Goal: Find specific page/section: Find specific page/section

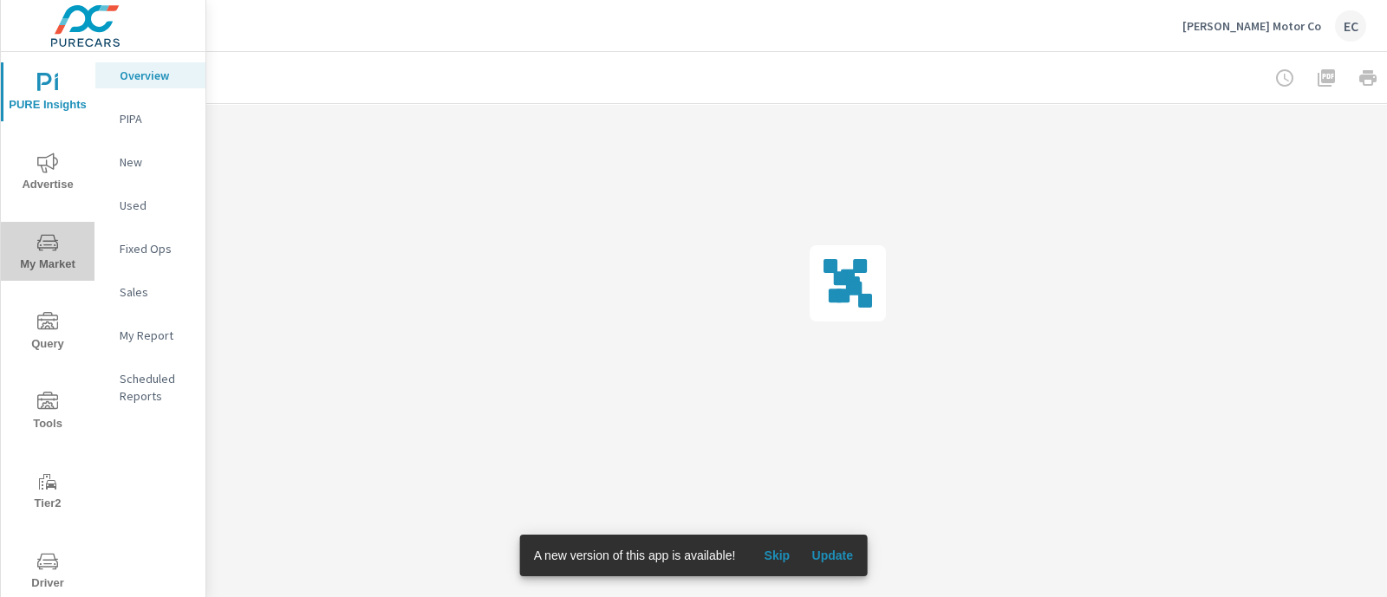
click at [53, 244] on icon "nav menu" at bounding box center [47, 242] width 21 height 16
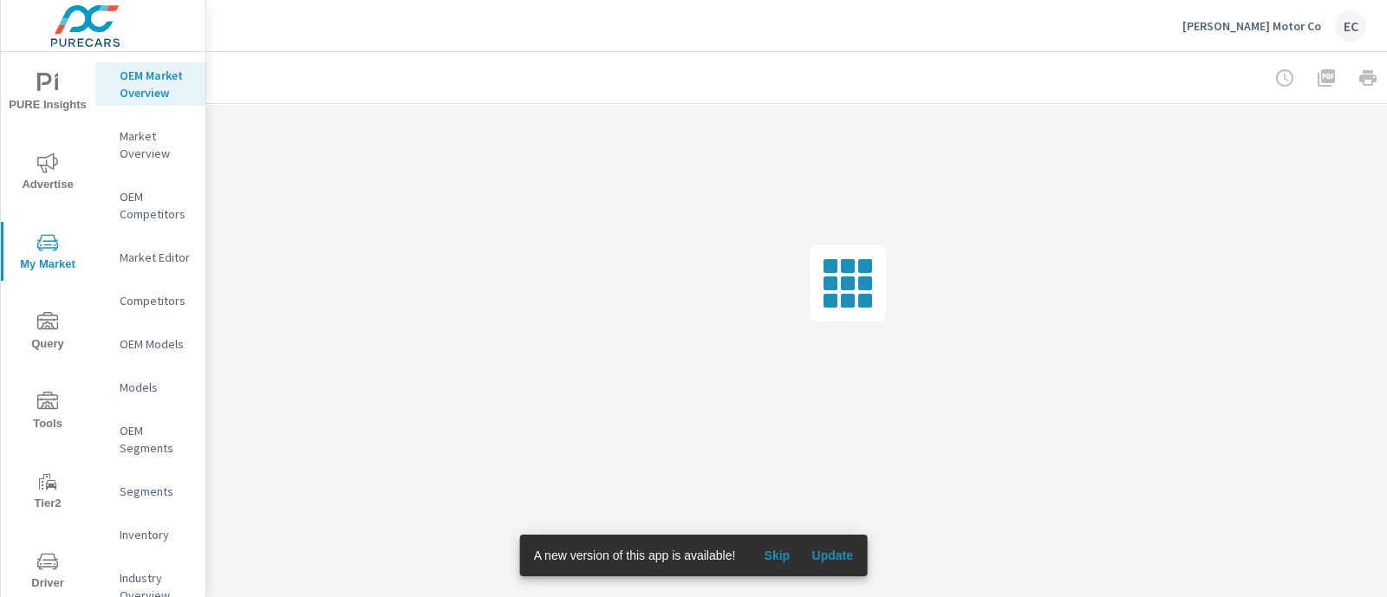
click at [46, 93] on span "PURE Insights" at bounding box center [47, 94] width 83 height 42
